Goal: Task Accomplishment & Management: Use online tool/utility

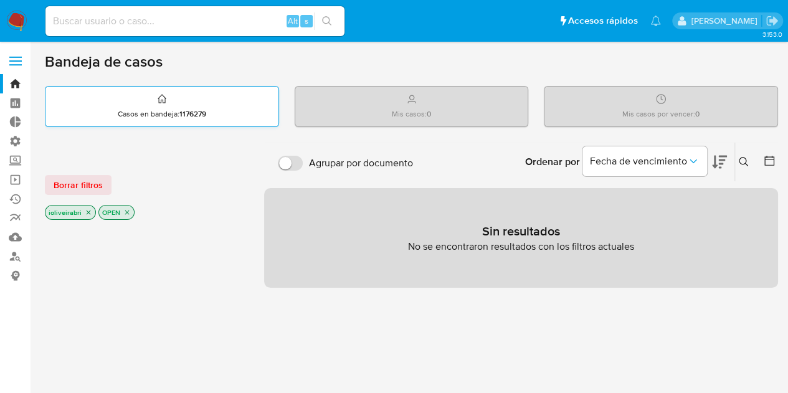
click at [179, 109] on p "Casos en bandeja : 1176279" at bounding box center [162, 114] width 88 height 10
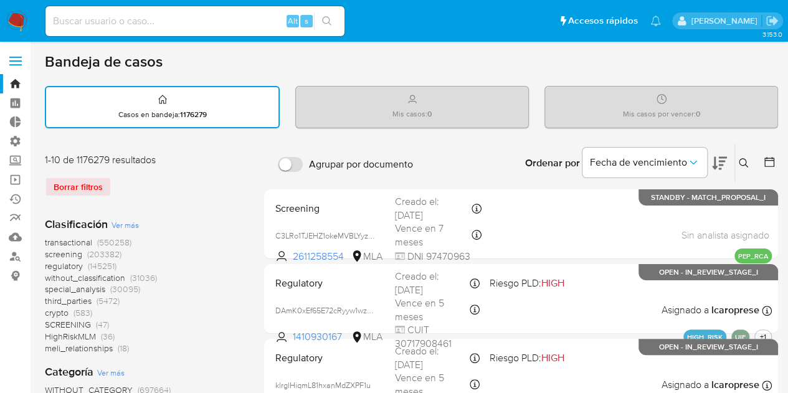
click at [96, 186] on div "Borrar filtros" at bounding box center [144, 187] width 199 height 20
click at [80, 183] on div "Borrar filtros" at bounding box center [144, 187] width 199 height 20
drag, startPoint x: 92, startPoint y: 158, endPoint x: 201, endPoint y: 153, distance: 108.5
click at [201, 153] on div "1-10 de 1176279 resultados" at bounding box center [144, 160] width 199 height 14
click at [149, 158] on div "1-10 de 1176279 resultados" at bounding box center [144, 160] width 199 height 14
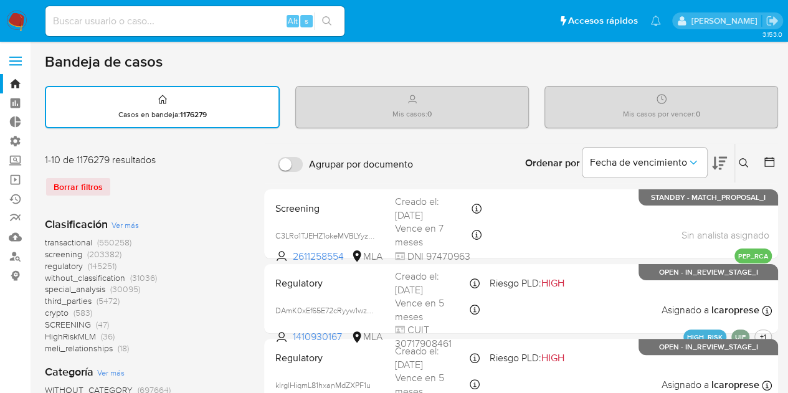
drag, startPoint x: 41, startPoint y: 157, endPoint x: 162, endPoint y: 151, distance: 121.0
click at [137, 163] on div "1-10 de 1176279 resultados" at bounding box center [144, 160] width 199 height 14
click at [102, 250] on span "(203382)" at bounding box center [104, 254] width 34 height 12
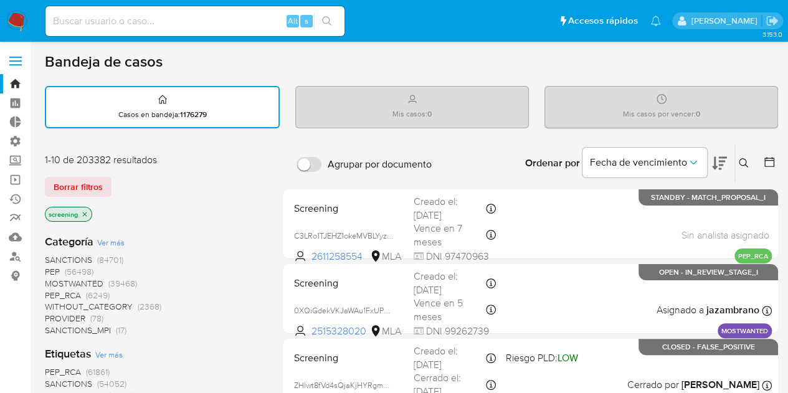
click at [411, 112] on p "Mis casos : 0" at bounding box center [412, 114] width 39 height 10
click at [726, 153] on button at bounding box center [719, 163] width 15 height 39
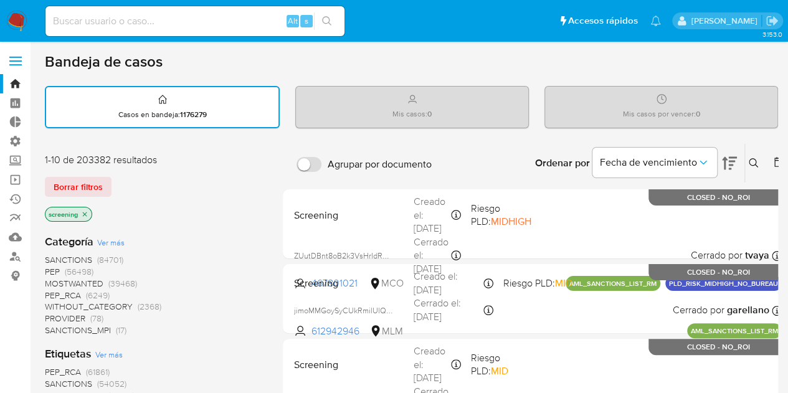
click at [726, 153] on button at bounding box center [729, 163] width 15 height 39
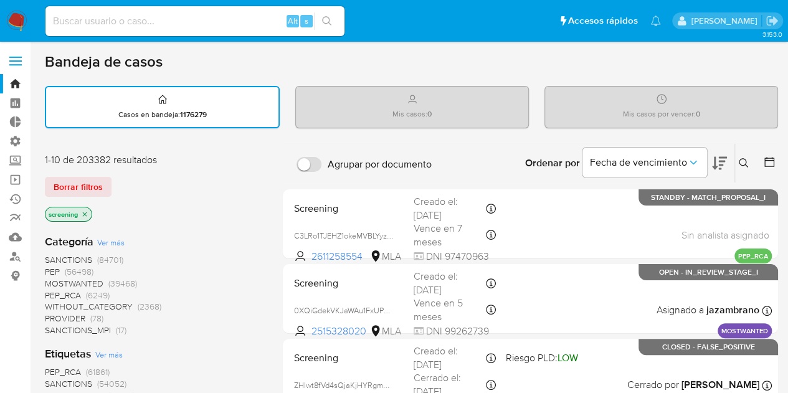
drag, startPoint x: 44, startPoint y: 57, endPoint x: 206, endPoint y: 58, distance: 161.4
click at [143, 64] on h1 "Bandeja de casos" at bounding box center [104, 61] width 118 height 19
click at [435, 123] on div "Mis casos : 0" at bounding box center [412, 107] width 232 height 40
click at [697, 109] on strong "0" at bounding box center [698, 113] width 4 height 11
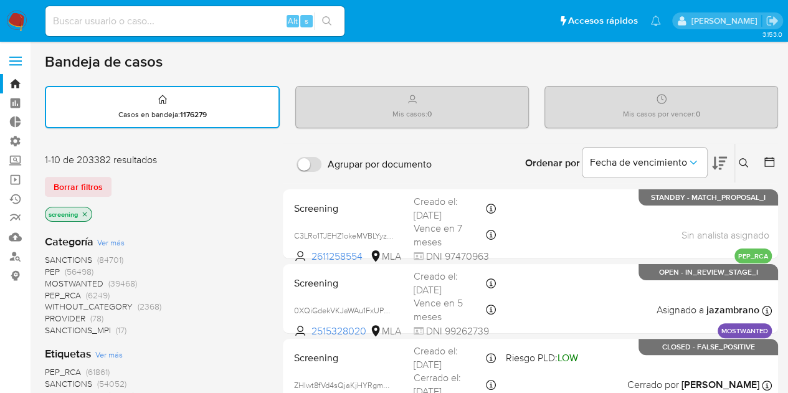
click at [748, 163] on icon at bounding box center [744, 163] width 10 height 10
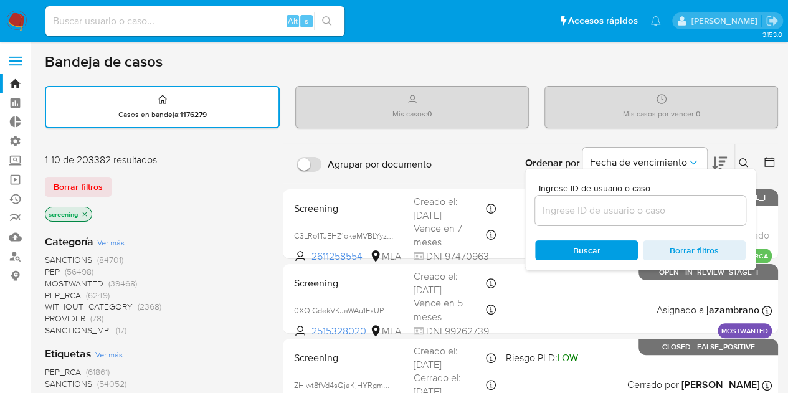
click at [748, 163] on icon at bounding box center [744, 163] width 10 height 10
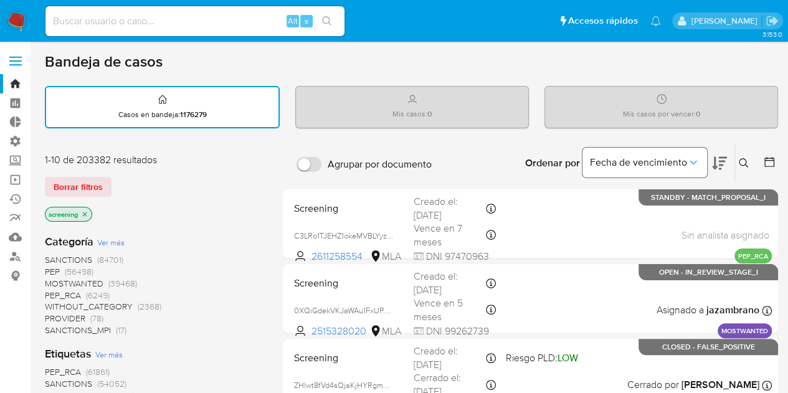
click at [687, 161] on icon "Ordenar por" at bounding box center [693, 162] width 12 height 12
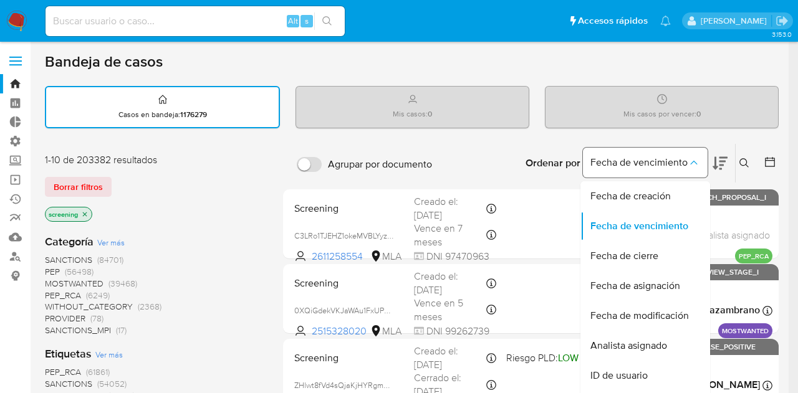
click at [687, 161] on icon "Ordenar por" at bounding box center [693, 162] width 12 height 12
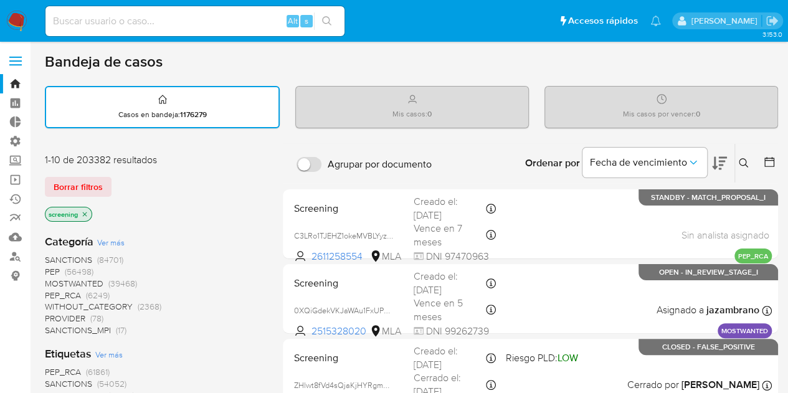
click at [771, 156] on icon at bounding box center [769, 162] width 12 height 12
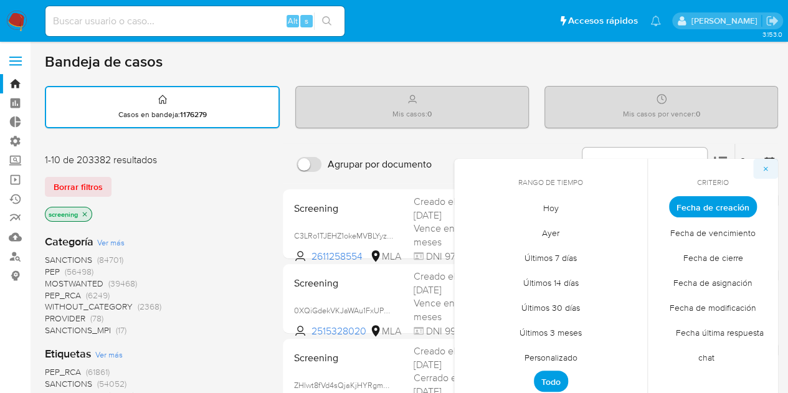
click at [770, 163] on button "button" at bounding box center [765, 169] width 25 height 20
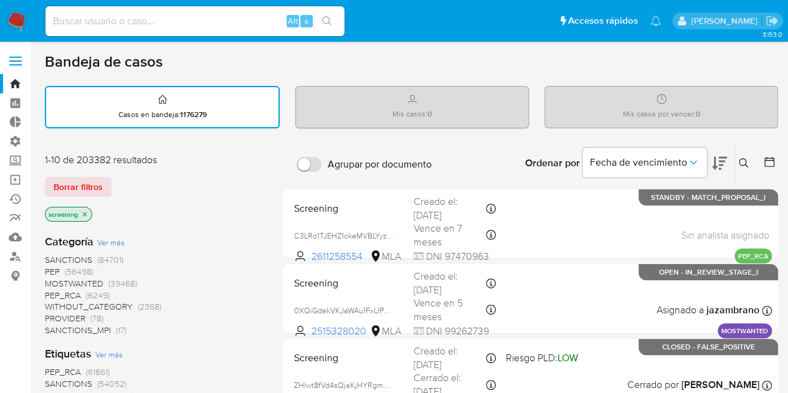
click at [687, 101] on div "Mis casos por vencer : 0" at bounding box center [661, 107] width 232 height 40
click at [307, 164] on input "Agrupar por documento" at bounding box center [309, 164] width 25 height 15
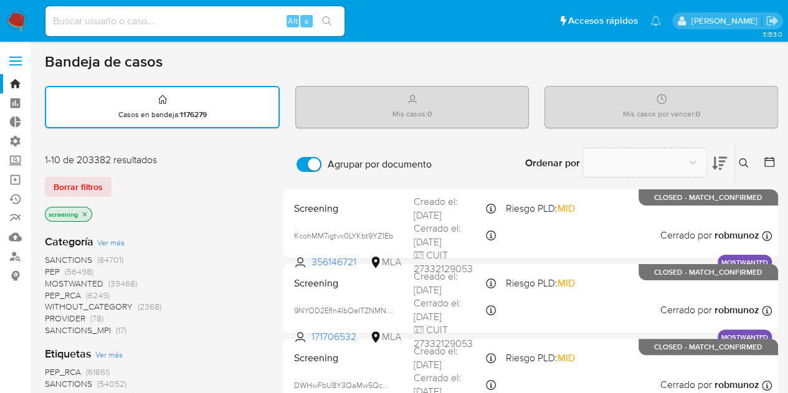
click at [292, 161] on label "Agrupar por documento" at bounding box center [364, 164] width 148 height 27
click at [297, 161] on input "Agrupar por documento" at bounding box center [309, 164] width 25 height 15
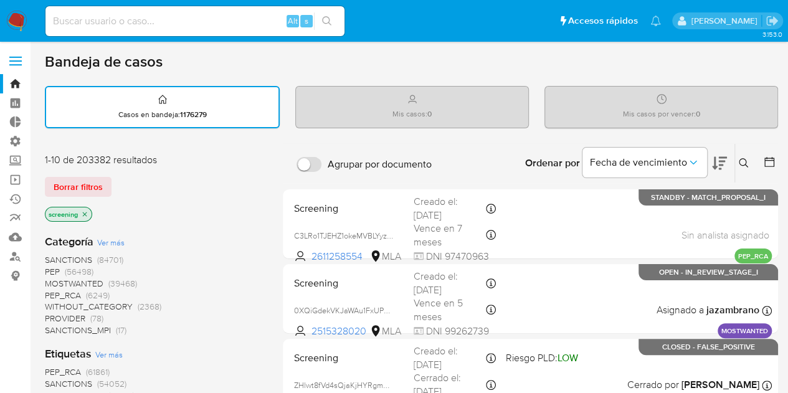
click at [406, 103] on div "Mis casos : 0" at bounding box center [412, 107] width 232 height 40
click at [231, 103] on div "Casos en bandeja : 1176279" at bounding box center [162, 107] width 232 height 40
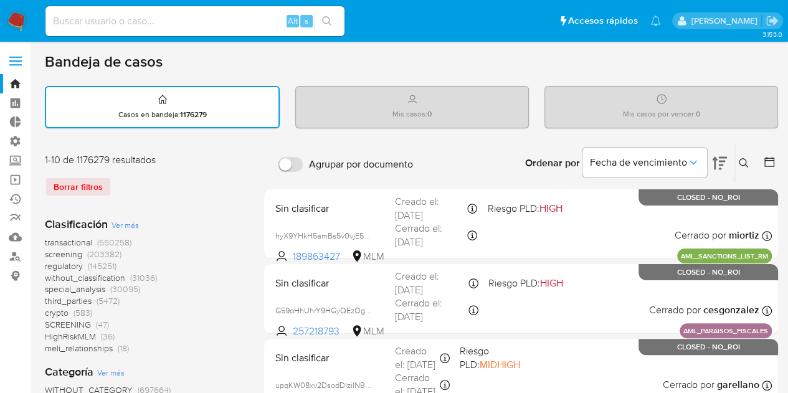
click at [290, 165] on input "Agrupar por documento" at bounding box center [290, 164] width 25 height 15
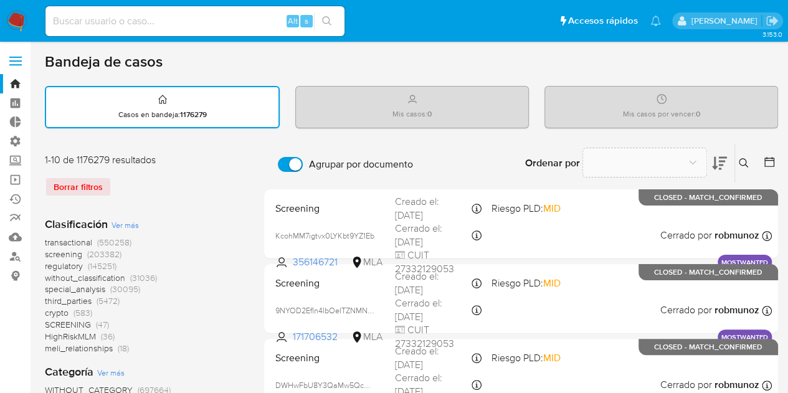
click at [290, 165] on input "Agrupar por documento" at bounding box center [290, 164] width 25 height 15
checkbox input "false"
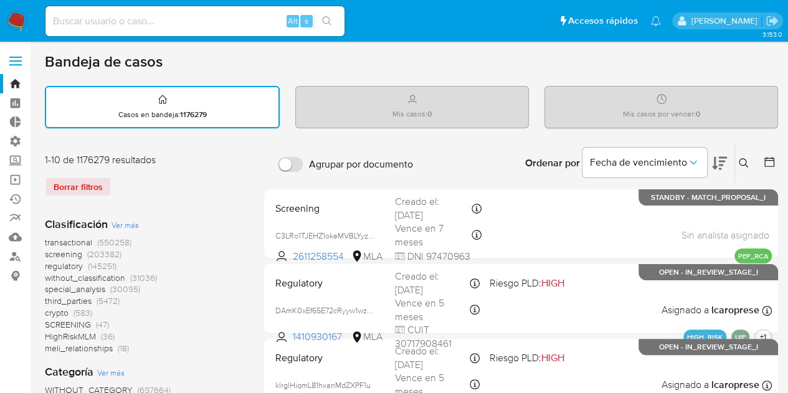
drag, startPoint x: 333, startPoint y: 102, endPoint x: 351, endPoint y: 102, distance: 18.1
click at [334, 102] on div "Mis casos : 0" at bounding box center [412, 107] width 232 height 40
click at [670, 102] on div "Mis casos por vencer : 0" at bounding box center [661, 107] width 232 height 40
click at [296, 87] on div "Mis casos : 0" at bounding box center [412, 107] width 232 height 40
click at [335, 97] on div "Mis casos : 0" at bounding box center [412, 107] width 232 height 40
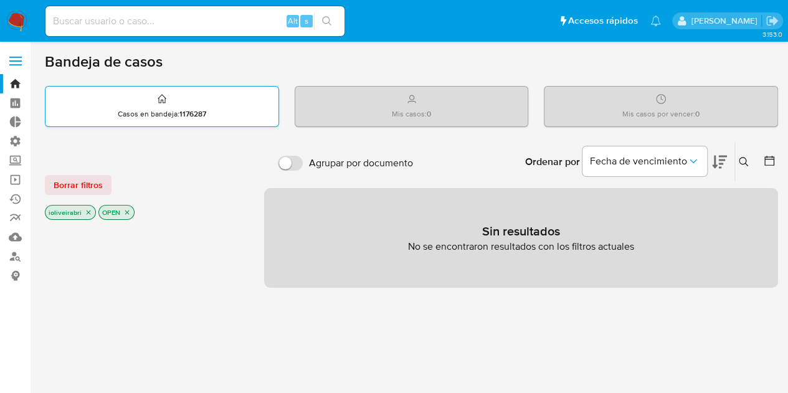
click at [216, 97] on div "Casos en bandeja : 1176287" at bounding box center [161, 107] width 233 height 40
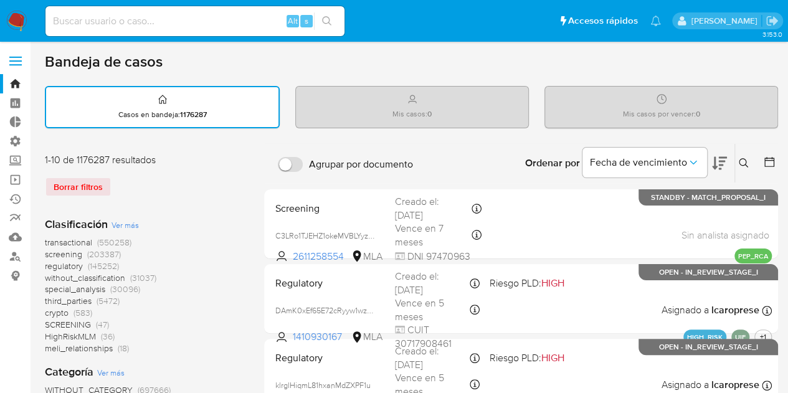
click at [426, 105] on div "Mis casos : 0" at bounding box center [412, 107] width 232 height 40
click at [219, 100] on div "Casos en bandeja : 1176287" at bounding box center [162, 107] width 232 height 40
click at [93, 183] on div "Borrar filtros" at bounding box center [144, 187] width 199 height 20
click at [80, 250] on span "screening" at bounding box center [63, 254] width 37 height 12
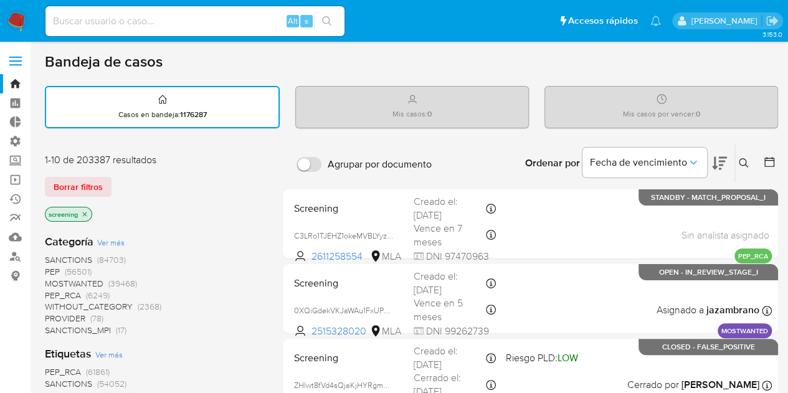
click at [83, 211] on icon "close-filter" at bounding box center [84, 214] width 7 height 7
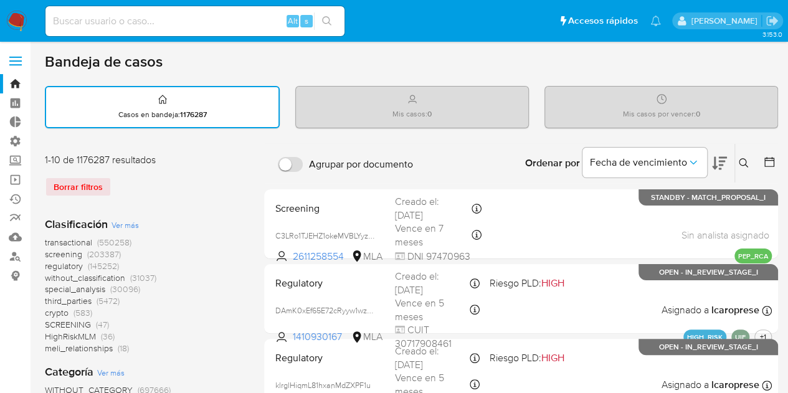
click at [723, 160] on icon at bounding box center [719, 163] width 15 height 13
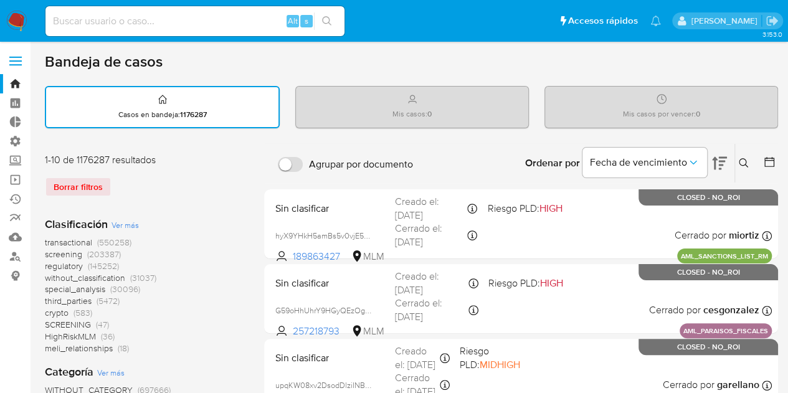
click at [723, 160] on icon at bounding box center [719, 163] width 15 height 13
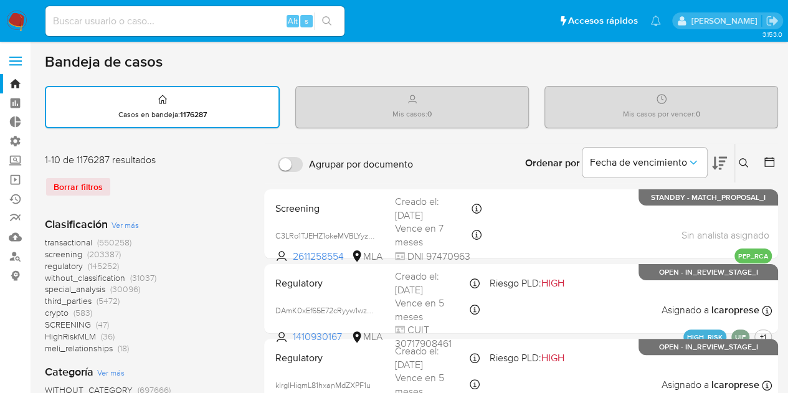
click at [774, 163] on icon at bounding box center [769, 162] width 12 height 12
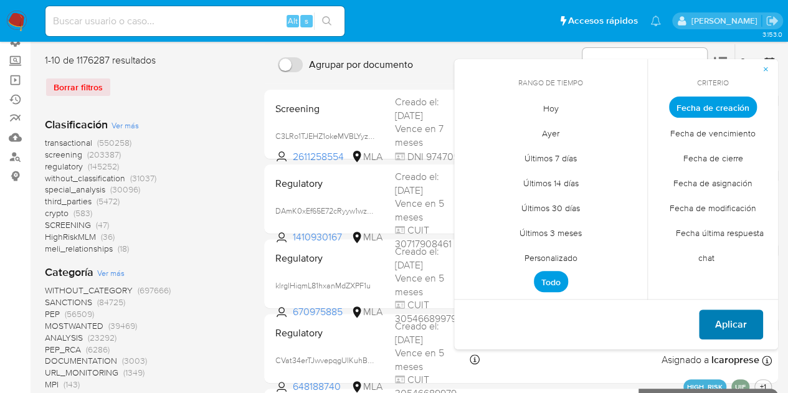
scroll to position [187, 0]
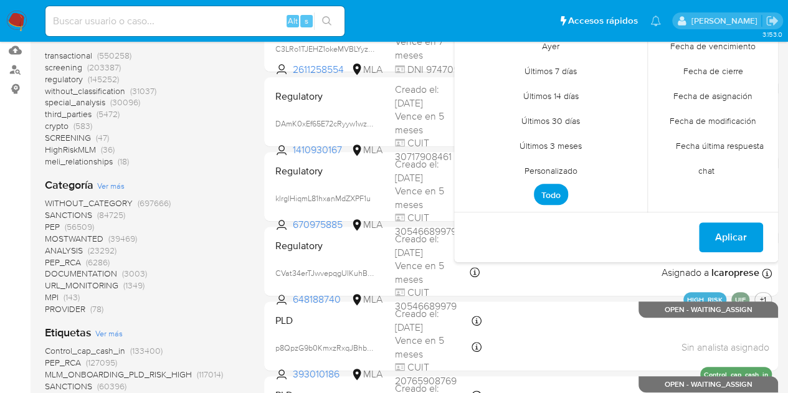
click at [720, 159] on span "Fecha última respuesta chat" at bounding box center [713, 158] width 101 height 50
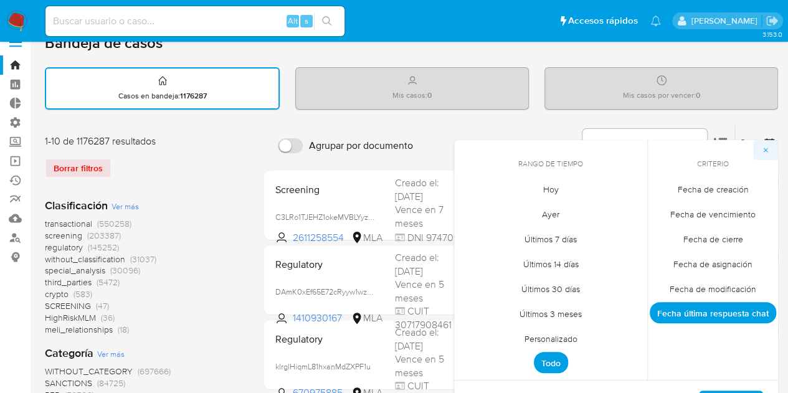
scroll to position [0, 0]
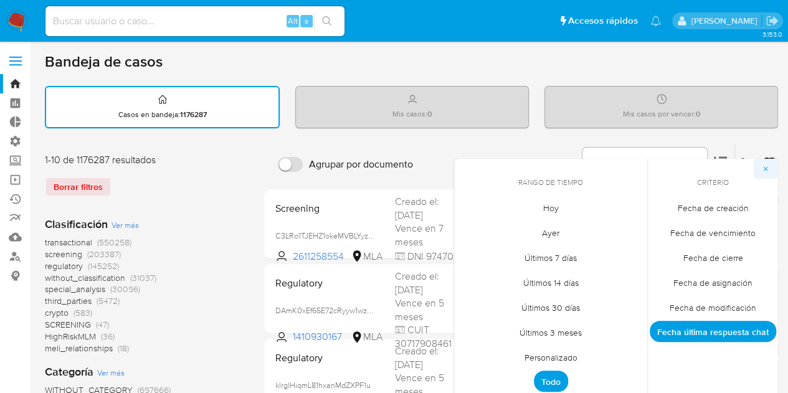
click at [764, 163] on span "button" at bounding box center [765, 168] width 7 height 17
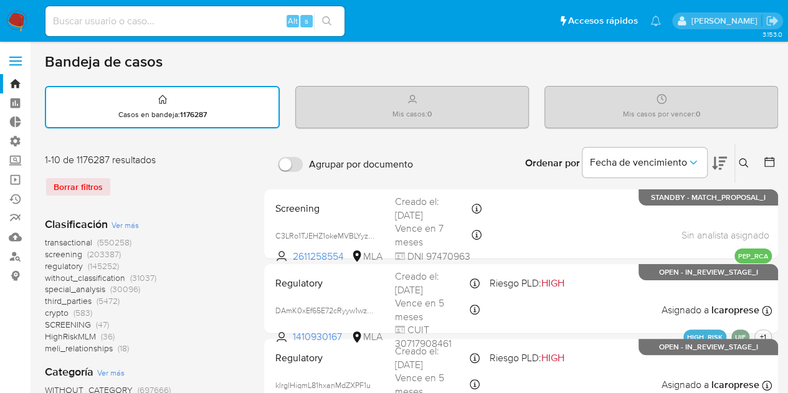
click at [74, 253] on span "screening" at bounding box center [63, 254] width 37 height 12
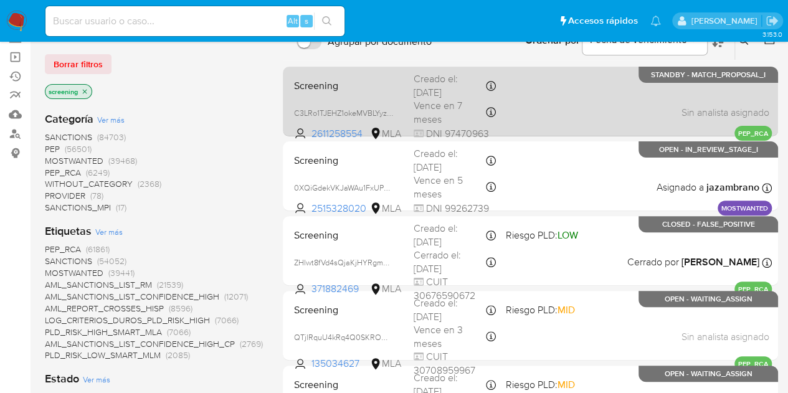
scroll to position [125, 0]
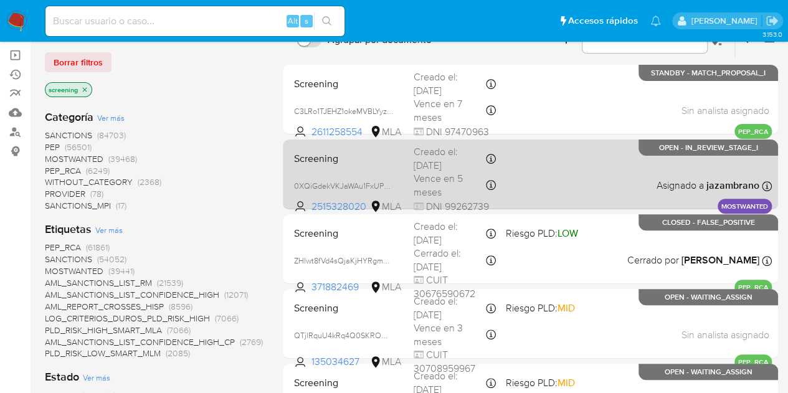
click at [550, 202] on div "Screening 0XQiGdekVKJaWAu1FxUPvD9t 2515328020 MLA Creado el: 24/06/2025 Creado …" at bounding box center [530, 174] width 483 height 63
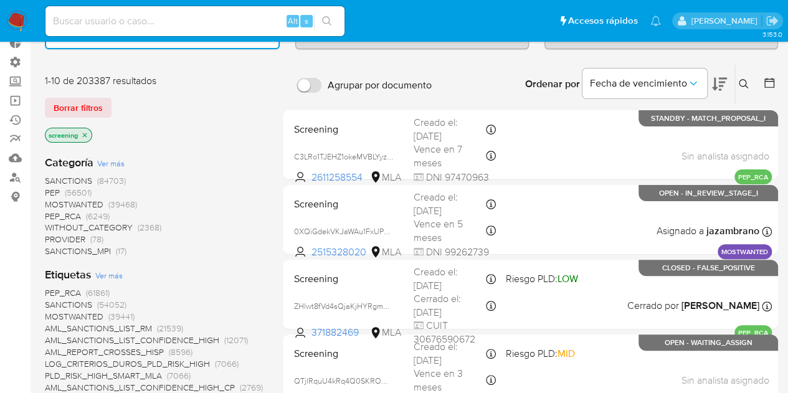
scroll to position [0, 0]
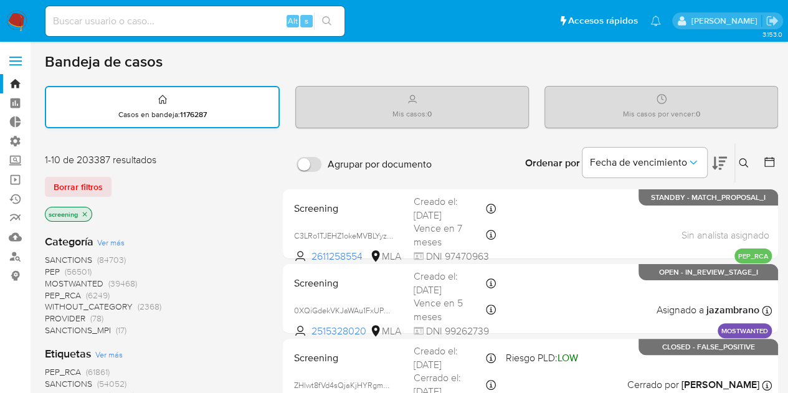
drag, startPoint x: 463, startPoint y: 116, endPoint x: 166, endPoint y: 110, distance: 297.3
click at [462, 116] on div "Mis casos : 0" at bounding box center [412, 107] width 232 height 40
click at [212, 112] on div "Casos en bandeja : 1176287" at bounding box center [162, 107] width 232 height 40
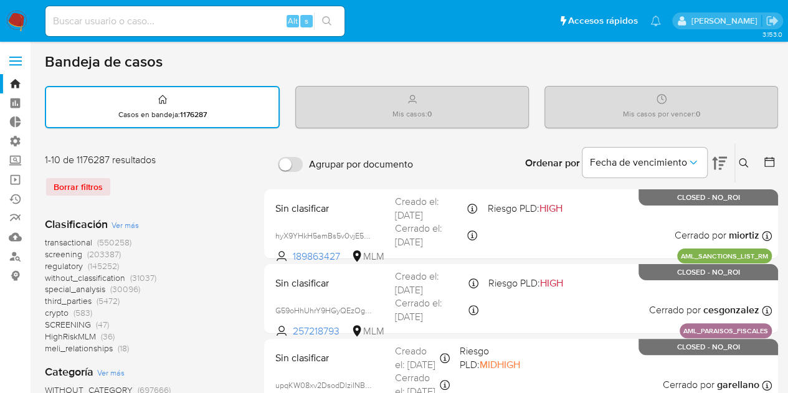
click at [297, 168] on input "Agrupar por documento" at bounding box center [290, 164] width 25 height 15
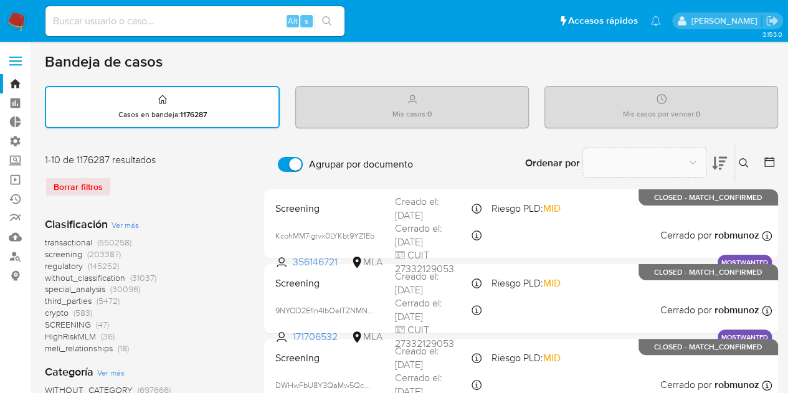
click at [257, 107] on div "Casos en bandeja : 1176287" at bounding box center [162, 107] width 232 height 40
click at [409, 109] on p "Mis casos : 0" at bounding box center [412, 114] width 39 height 10
click at [76, 189] on div "Borrar filtros" at bounding box center [144, 187] width 199 height 20
click at [248, 102] on div "Casos en bandeja : 1176287" at bounding box center [162, 107] width 232 height 40
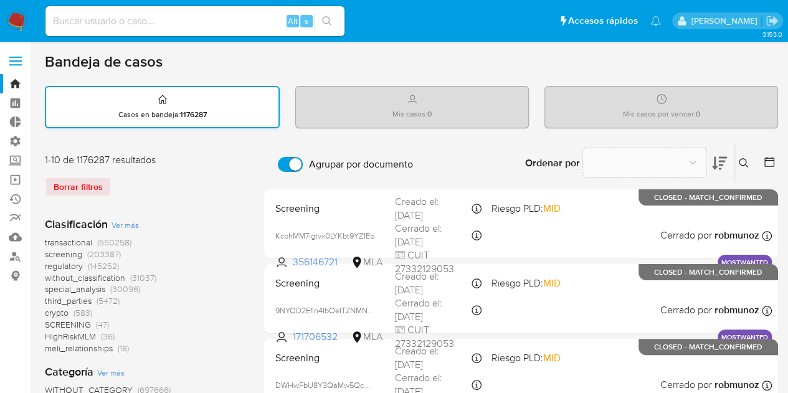
drag, startPoint x: 226, startPoint y: 102, endPoint x: 181, endPoint y: 123, distance: 49.9
click at [181, 123] on div "Casos en bandeja : 1176287" at bounding box center [162, 107] width 232 height 40
drag, startPoint x: 91, startPoint y: 118, endPoint x: 387, endPoint y: 99, distance: 296.6
click at [387, 99] on div "Casos en bandeja : 1176287 Mis casos : 0 Mis casos por vencer : 0" at bounding box center [411, 107] width 733 height 42
click at [272, 144] on div "Agrupar por documento Ordenar por No es posible ordenar los resultados mientras…" at bounding box center [521, 163] width 514 height 39
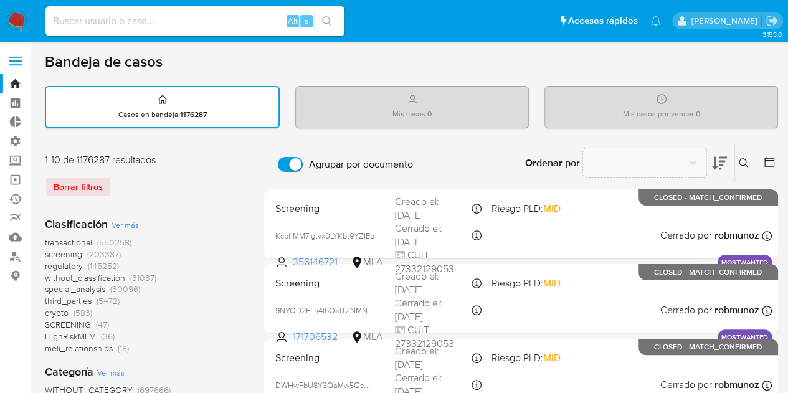
drag, startPoint x: 309, startPoint y: 47, endPoint x: 330, endPoint y: 49, distance: 20.7
drag, startPoint x: 50, startPoint y: 54, endPoint x: 214, endPoint y: 56, distance: 163.9
click at [214, 56] on div "Bandeja de casos" at bounding box center [411, 61] width 733 height 19
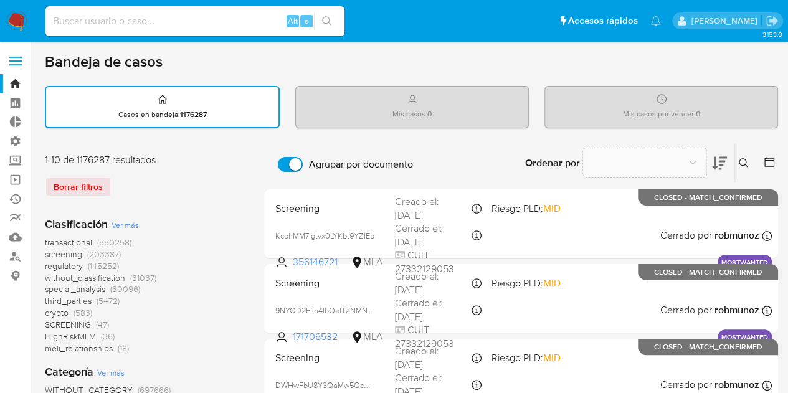
click at [214, 56] on div "Bandeja de casos" at bounding box center [411, 61] width 733 height 19
click at [293, 158] on input "Agrupar por documento" at bounding box center [290, 164] width 25 height 15
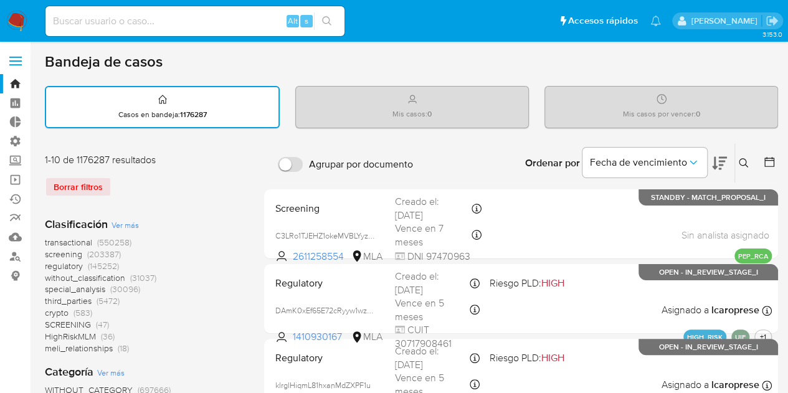
click at [287, 166] on input "Agrupar por documento" at bounding box center [290, 164] width 25 height 15
checkbox input "true"
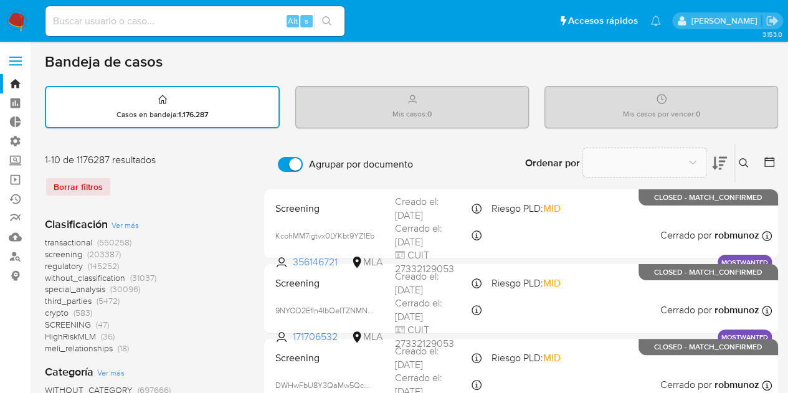
click at [196, 54] on div "Bandeja de casos" at bounding box center [411, 61] width 733 height 19
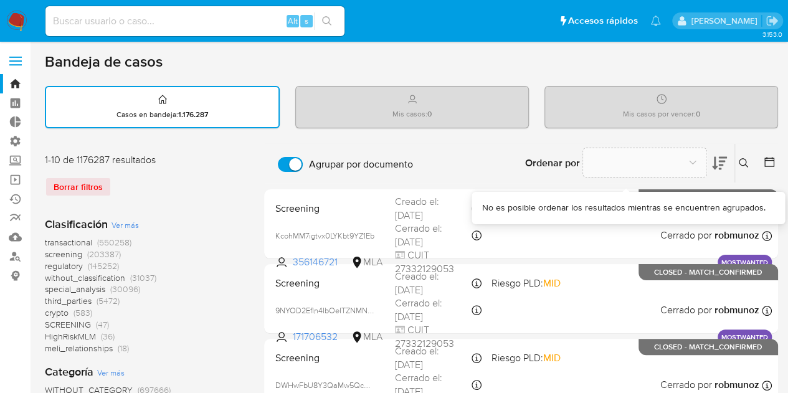
click at [574, 158] on b "Ordenar por" at bounding box center [552, 163] width 55 height 17
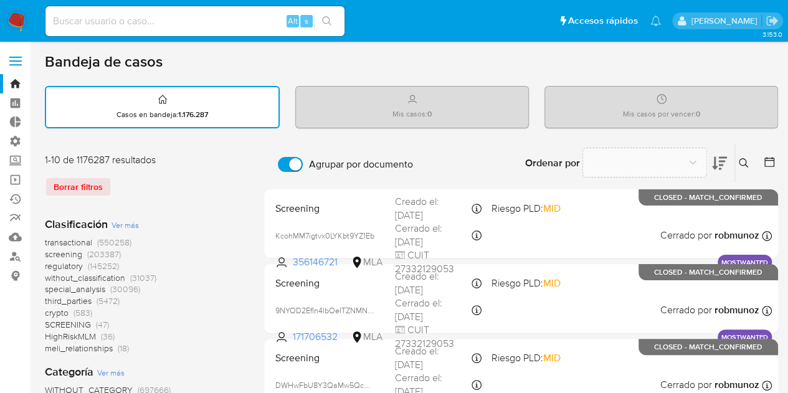
drag, startPoint x: 48, startPoint y: 55, endPoint x: 176, endPoint y: 70, distance: 128.6
click at [176, 70] on div "Bandeja de casos" at bounding box center [411, 61] width 733 height 19
click at [166, 63] on div "Bandeja de casos" at bounding box center [411, 61] width 733 height 19
drag, startPoint x: 188, startPoint y: 115, endPoint x: 363, endPoint y: 76, distance: 179.4
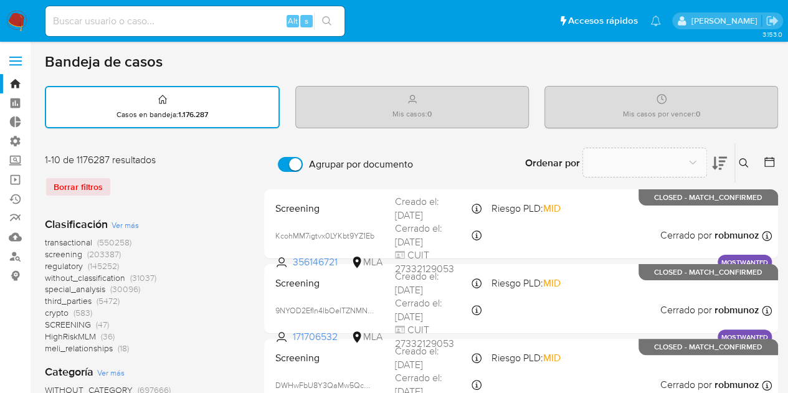
click at [417, 110] on p "Mis casos : 0" at bounding box center [412, 114] width 39 height 10
click at [191, 115] on strong "1.176.287" at bounding box center [193, 114] width 30 height 11
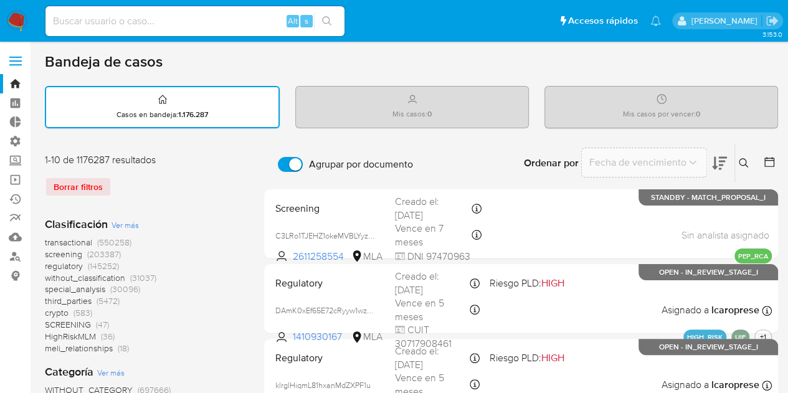
click at [362, 107] on div "Mis casos : 0" at bounding box center [412, 107] width 232 height 40
click at [249, 112] on div "Casos en bandeja : 1.176.287" at bounding box center [162, 107] width 232 height 40
click at [685, 120] on div "Mis casos por vencer : 0" at bounding box center [661, 107] width 232 height 40
click at [93, 186] on div "Borrar filtros" at bounding box center [144, 187] width 199 height 20
click at [184, 98] on div "Casos en bandeja : 1.176.287" at bounding box center [162, 107] width 232 height 40
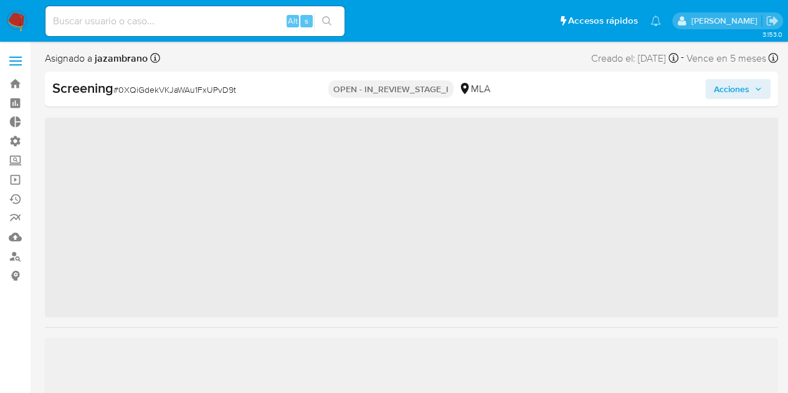
scroll to position [556, 0]
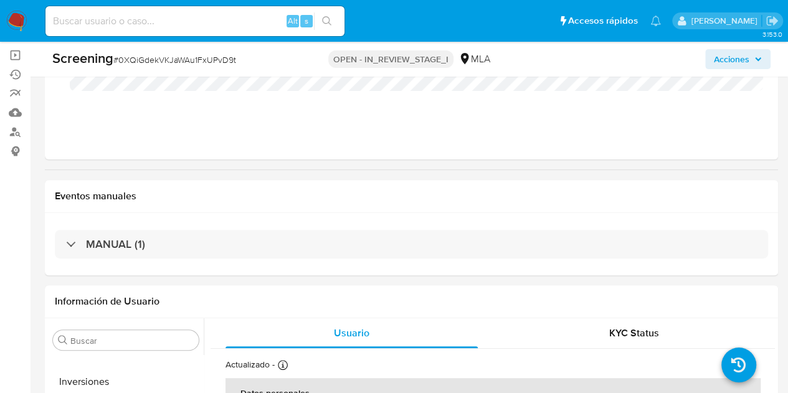
select select "10"
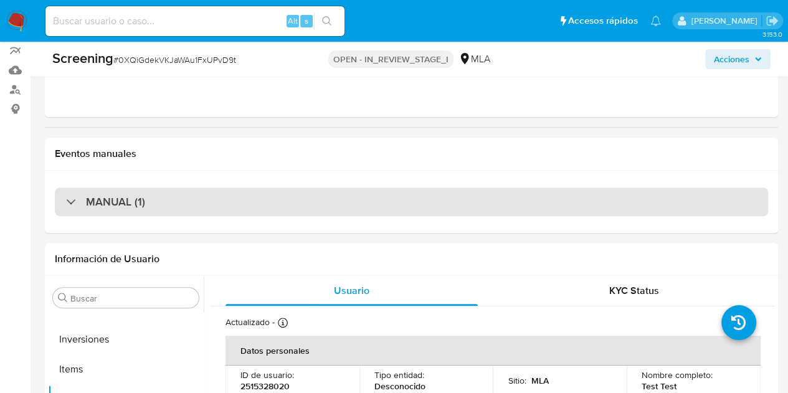
scroll to position [187, 0]
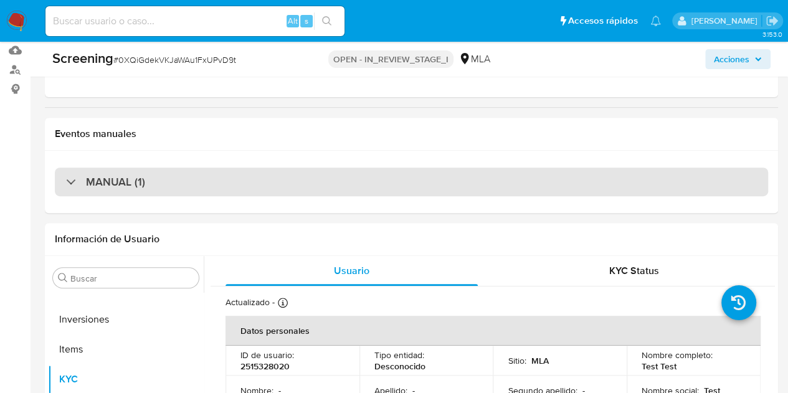
click at [219, 183] on div "MANUAL (1)" at bounding box center [411, 182] width 713 height 29
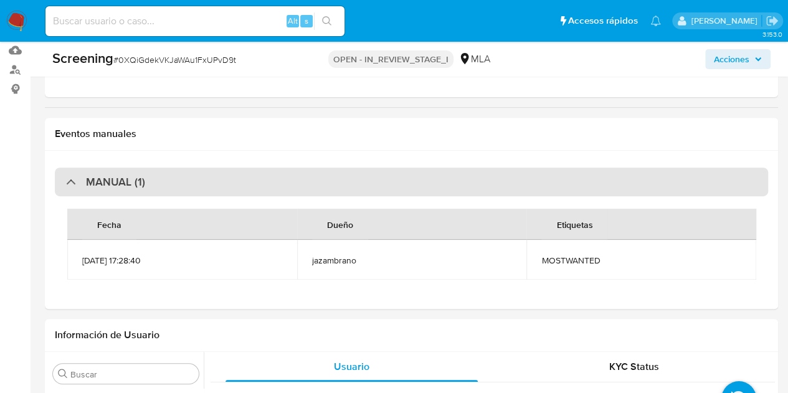
click at [219, 183] on div "MANUAL (1)" at bounding box center [411, 182] width 713 height 29
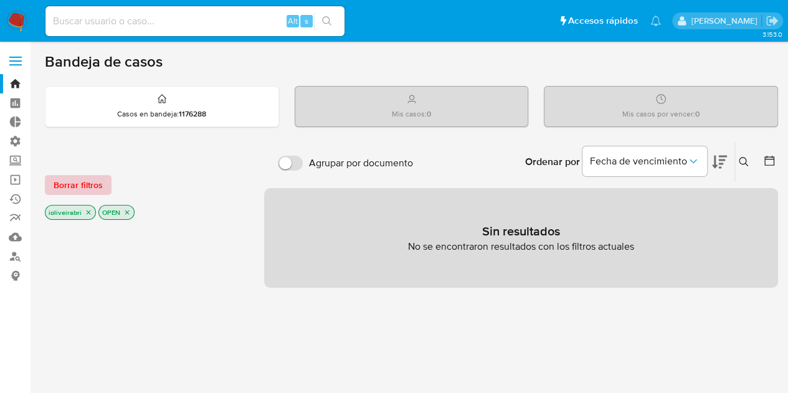
click at [75, 184] on span "Borrar filtros" at bounding box center [78, 184] width 49 height 17
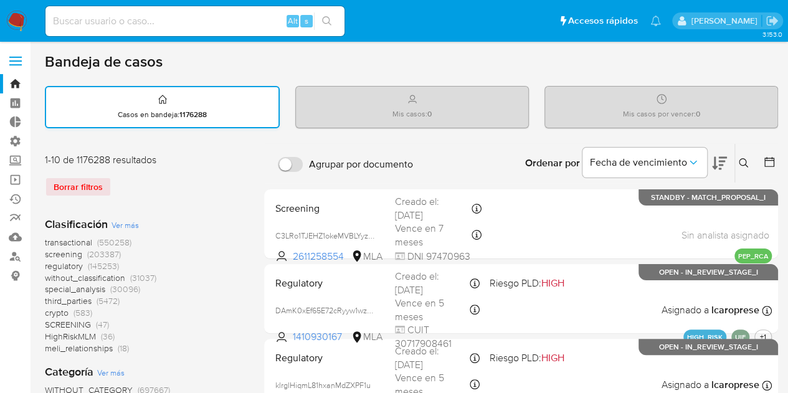
drag, startPoint x: 178, startPoint y: 113, endPoint x: 232, endPoint y: 104, distance: 54.9
click at [236, 107] on div "Casos en bandeja : 1176288" at bounding box center [162, 107] width 232 height 40
click at [105, 65] on h1 "Bandeja de casos" at bounding box center [104, 61] width 118 height 19
drag, startPoint x: 39, startPoint y: 55, endPoint x: 166, endPoint y: 63, distance: 127.3
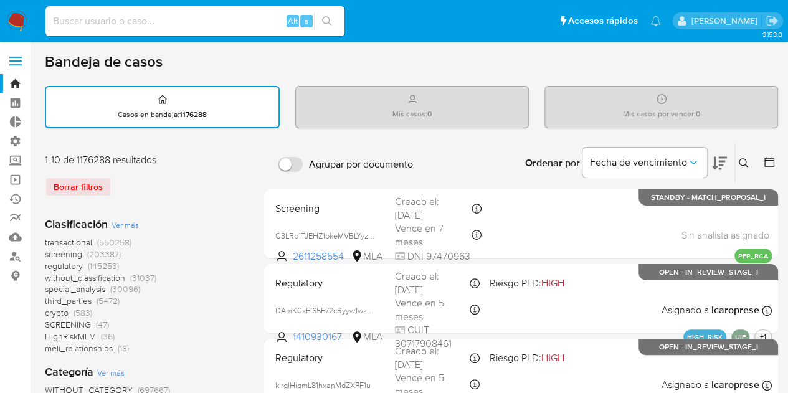
click at [164, 60] on div "Bandeja de casos" at bounding box center [411, 61] width 733 height 19
click at [190, 109] on strong "1176288" at bounding box center [192, 114] width 27 height 11
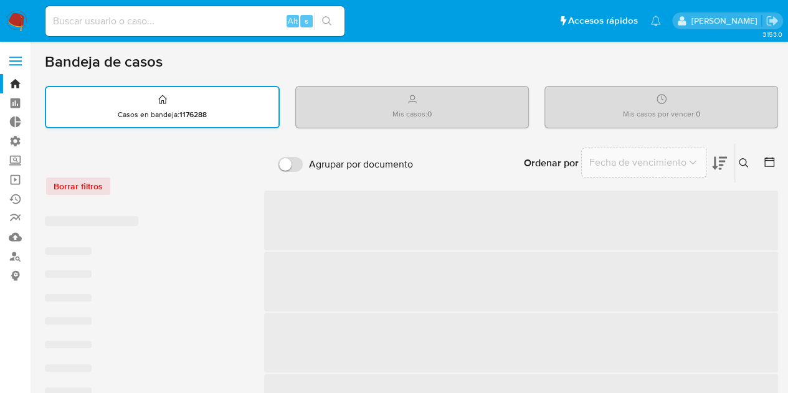
click at [278, 105] on div "Casos en bandeja : 1176288" at bounding box center [162, 107] width 232 height 40
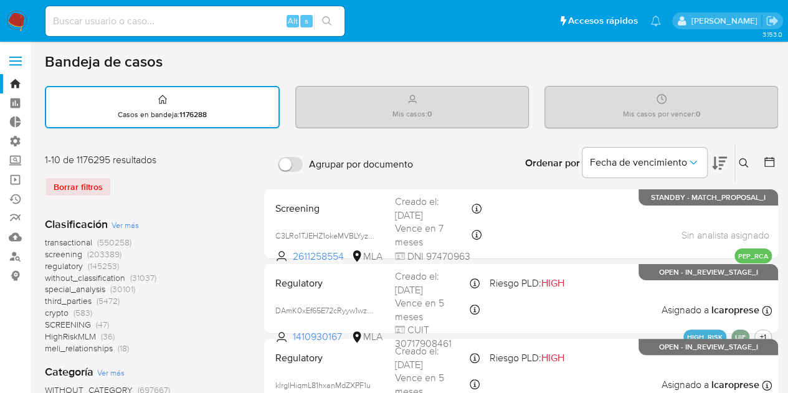
click at [417, 107] on div "Mis casos : 0" at bounding box center [412, 107] width 232 height 40
drag, startPoint x: 417, startPoint y: 107, endPoint x: 356, endPoint y: 93, distance: 62.7
click at [388, 102] on div "Mis casos : 0" at bounding box center [412, 107] width 232 height 40
click at [511, 114] on div "Mis casos : 0" at bounding box center [412, 107] width 232 height 40
drag, startPoint x: 612, startPoint y: 105, endPoint x: 748, endPoint y: 113, distance: 136.1
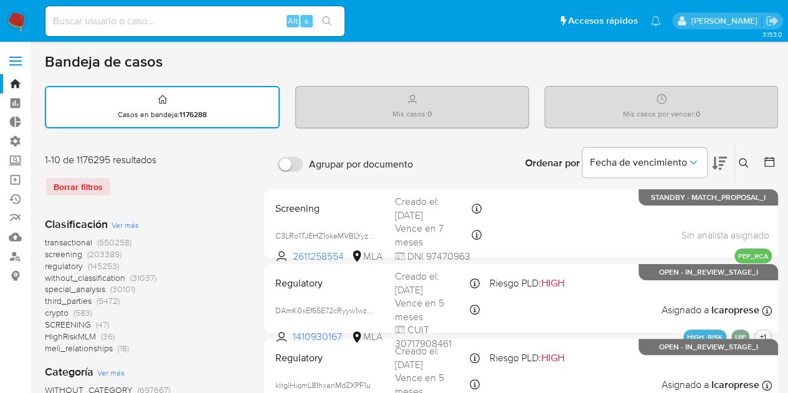
click at [725, 102] on div "Mis casos por vencer : 0" at bounding box center [661, 107] width 232 height 40
click at [568, 165] on b "Ordenar por" at bounding box center [552, 163] width 55 height 17
click at [608, 164] on span "Fecha de vencimiento" at bounding box center [638, 162] width 97 height 12
click at [548, 156] on b "Ordenar por" at bounding box center [552, 163] width 55 height 17
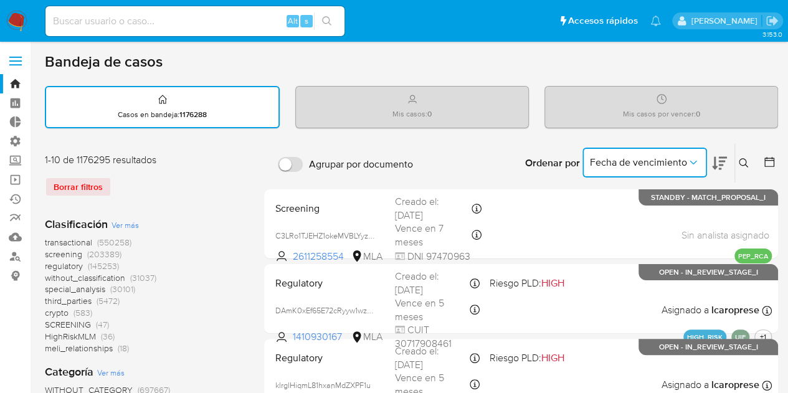
click at [586, 154] on button "Fecha de vencimiento" at bounding box center [645, 163] width 125 height 30
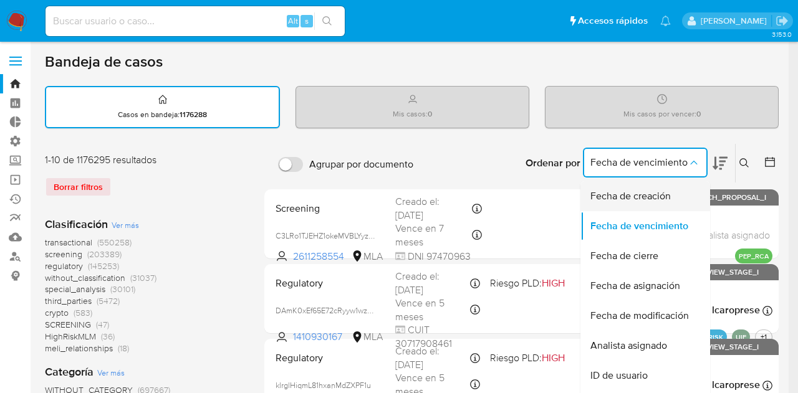
click at [608, 199] on span "Fecha de creación" at bounding box center [630, 196] width 80 height 12
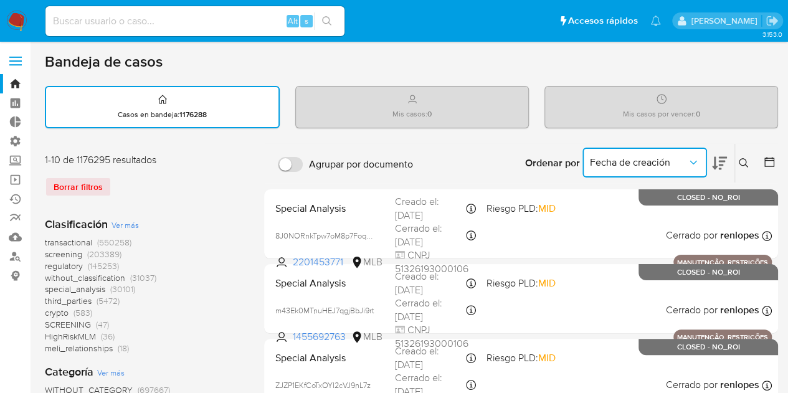
click at [622, 162] on span "Fecha de creación" at bounding box center [638, 162] width 97 height 12
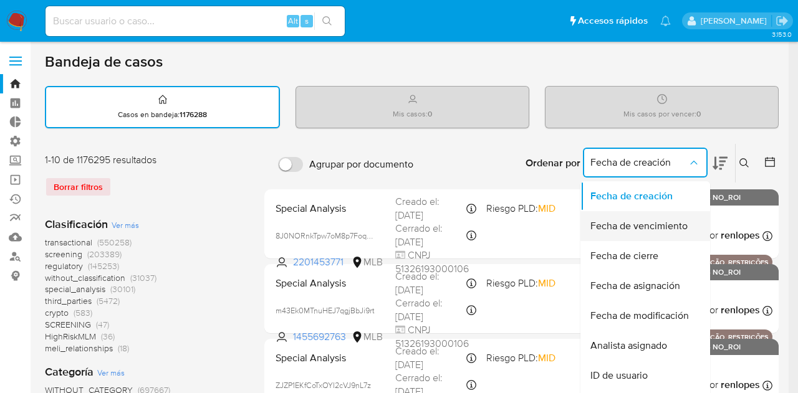
click at [632, 217] on div "Fecha de vencimiento" at bounding box center [641, 226] width 102 height 30
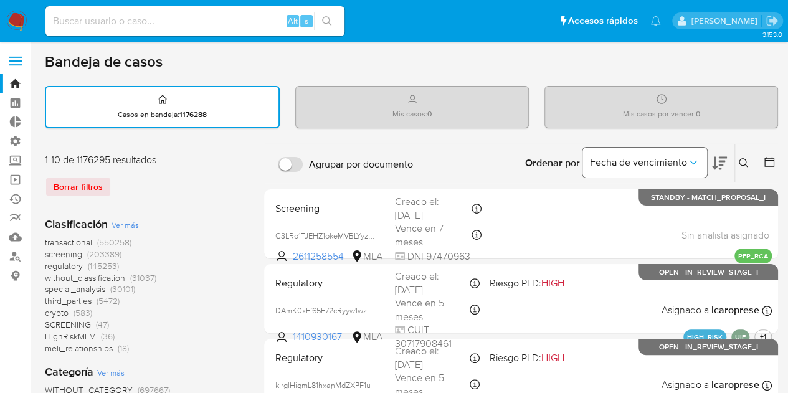
drag, startPoint x: 522, startPoint y: 164, endPoint x: 584, endPoint y: 159, distance: 61.9
click at [584, 159] on div "Ordenar por Fecha de vencimiento" at bounding box center [624, 163] width 219 height 39
drag, startPoint x: 577, startPoint y: 161, endPoint x: 460, endPoint y: 145, distance: 118.3
click at [576, 161] on b "Ordenar por" at bounding box center [552, 163] width 55 height 17
click at [282, 157] on input "Agrupar por documento" at bounding box center [290, 164] width 25 height 15
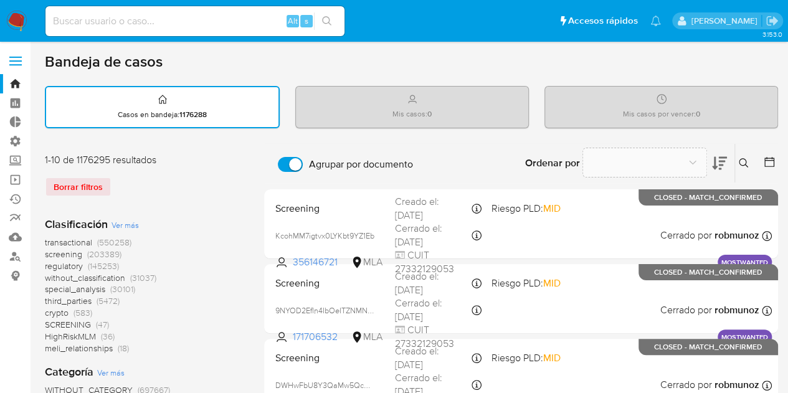
click at [287, 161] on input "Agrupar por documento" at bounding box center [290, 164] width 25 height 15
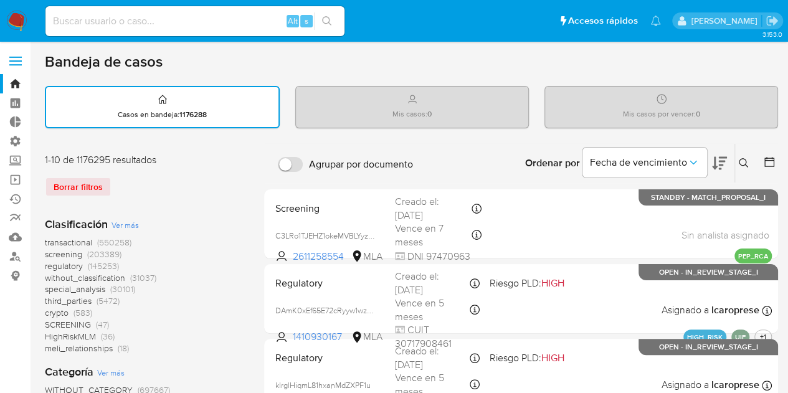
drag, startPoint x: 247, startPoint y: 112, endPoint x: 278, endPoint y: 169, distance: 65.5
click at [284, 168] on input "Agrupar por documento" at bounding box center [290, 164] width 25 height 15
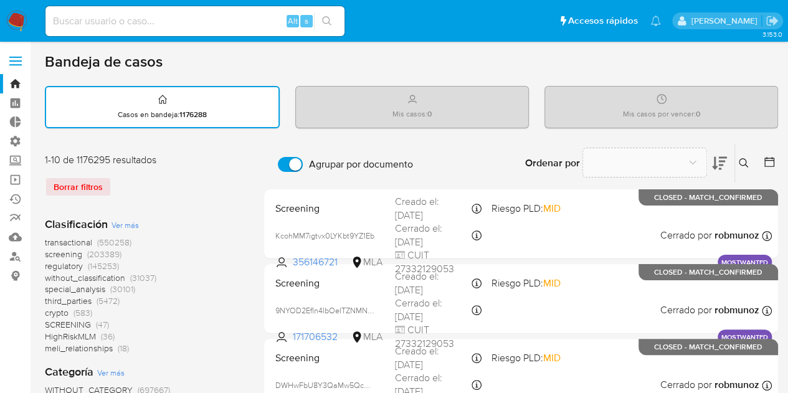
click at [284, 168] on input "Agrupar por documento" at bounding box center [290, 164] width 25 height 15
checkbox input "false"
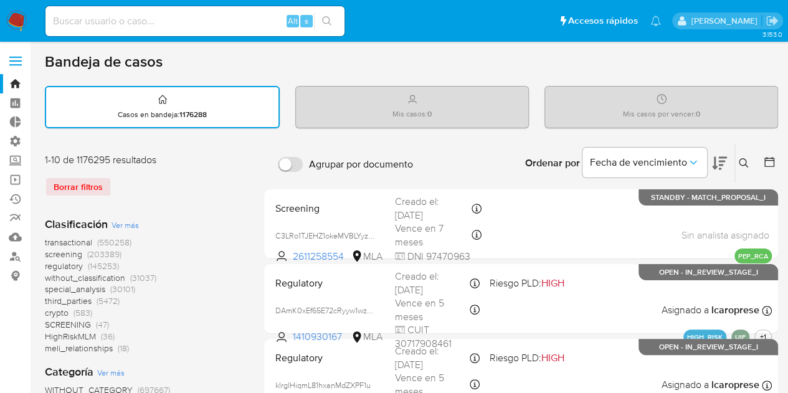
click at [231, 161] on div "1-10 de 1176295 resultados" at bounding box center [144, 160] width 199 height 14
click at [142, 159] on div "1-10 de 1176295 resultados" at bounding box center [144, 160] width 199 height 14
click at [304, 163] on label "Agrupar por documento" at bounding box center [346, 164] width 148 height 27
click at [303, 163] on input "Agrupar por documento" at bounding box center [290, 164] width 25 height 15
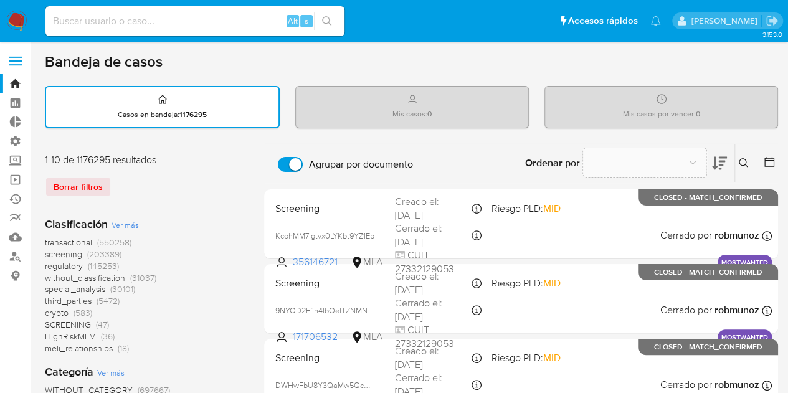
click at [304, 163] on label "Agrupar por documento" at bounding box center [346, 164] width 148 height 27
click at [303, 163] on input "Agrupar por documento" at bounding box center [290, 164] width 25 height 15
checkbox input "false"
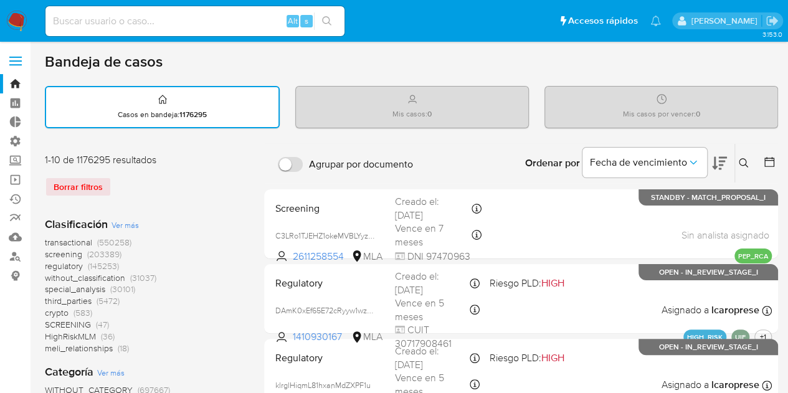
drag, startPoint x: 39, startPoint y: 59, endPoint x: 208, endPoint y: 72, distance: 169.9
click at [137, 58] on h1 "Bandeja de casos" at bounding box center [104, 61] width 118 height 19
click at [137, 67] on h1 "Bandeja de casos" at bounding box center [104, 61] width 118 height 19
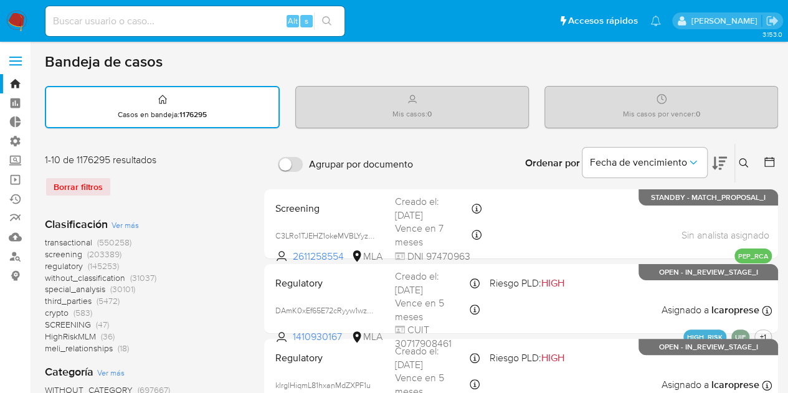
click at [162, 67] on h1 "Bandeja de casos" at bounding box center [104, 61] width 118 height 19
click at [203, 107] on div "Casos en bandeja : 1176295" at bounding box center [162, 107] width 232 height 40
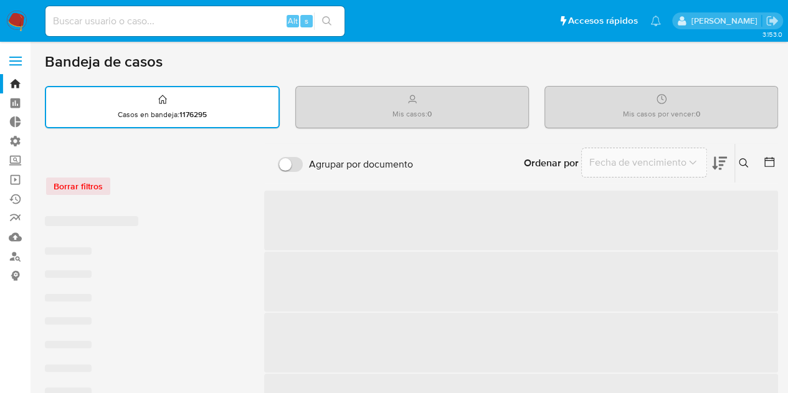
click at [193, 65] on div "Bandeja de casos" at bounding box center [411, 61] width 733 height 19
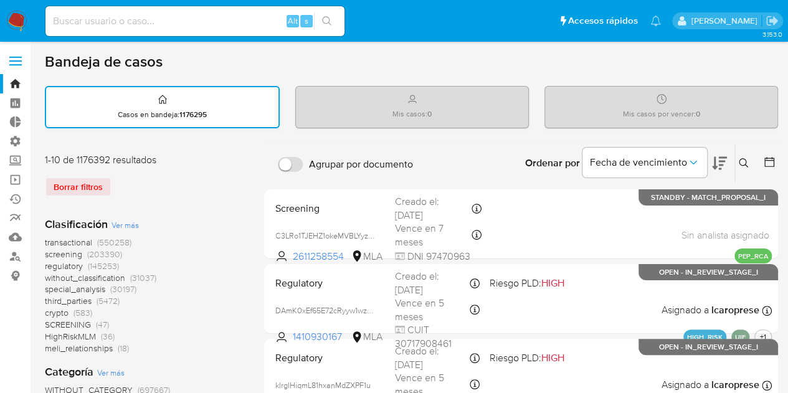
click at [192, 105] on div "Casos en bandeja : 1176295" at bounding box center [162, 107] width 232 height 40
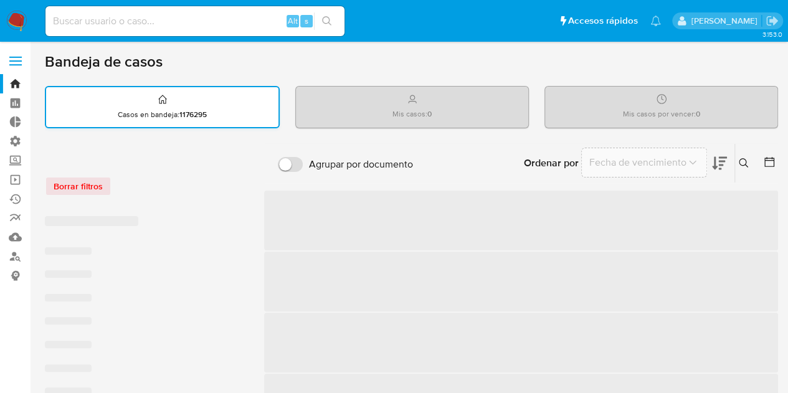
click at [192, 105] on div "Casos en bandeja : 1176295" at bounding box center [162, 107] width 232 height 40
